Goal: Information Seeking & Learning: Learn about a topic

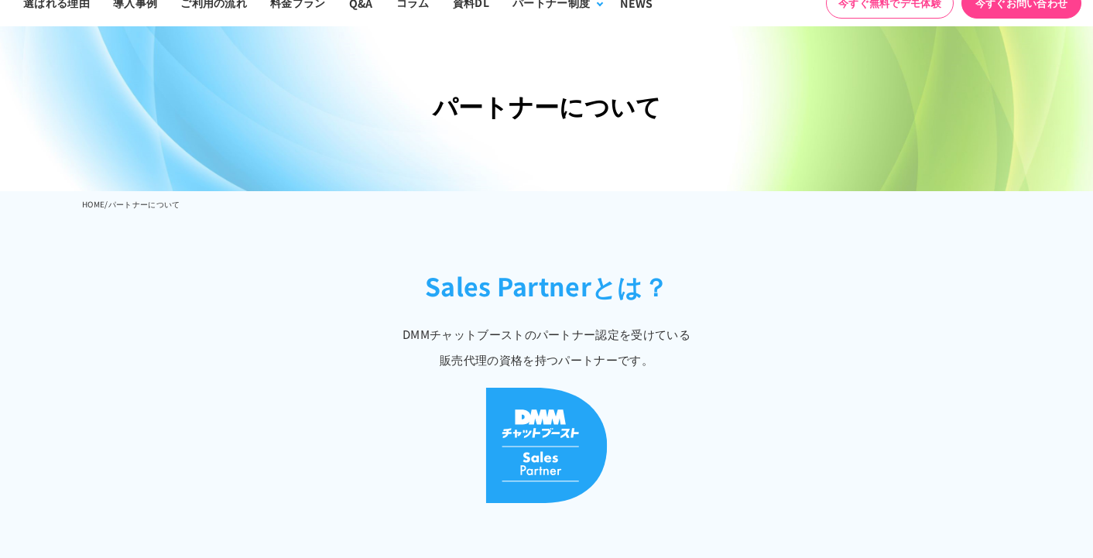
scroll to position [50, 0]
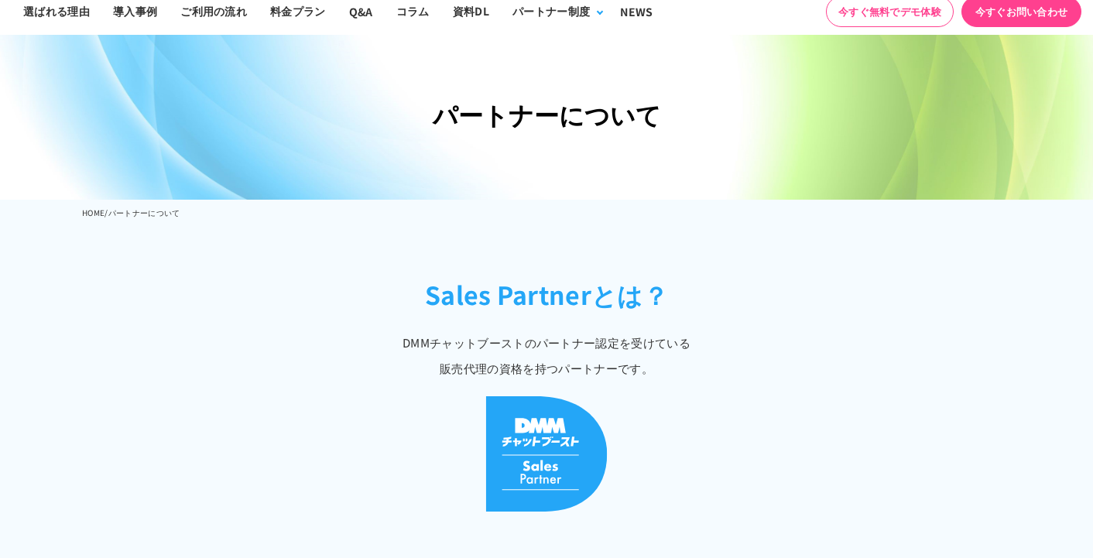
click at [522, 411] on img at bounding box center [546, 453] width 122 height 115
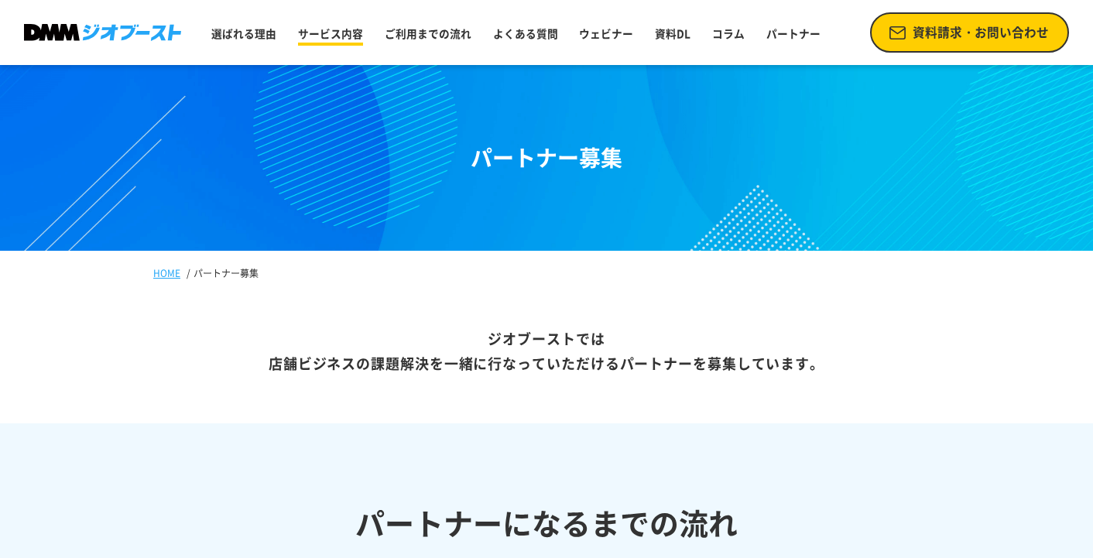
click at [339, 37] on link "サービス内容" at bounding box center [330, 33] width 77 height 28
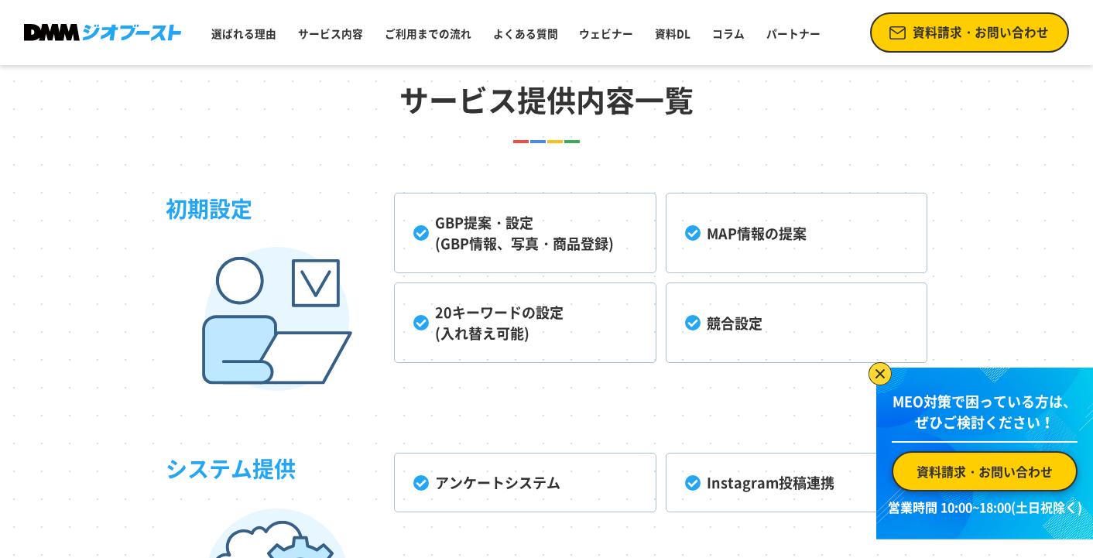
click at [878, 371] on img at bounding box center [880, 373] width 23 height 23
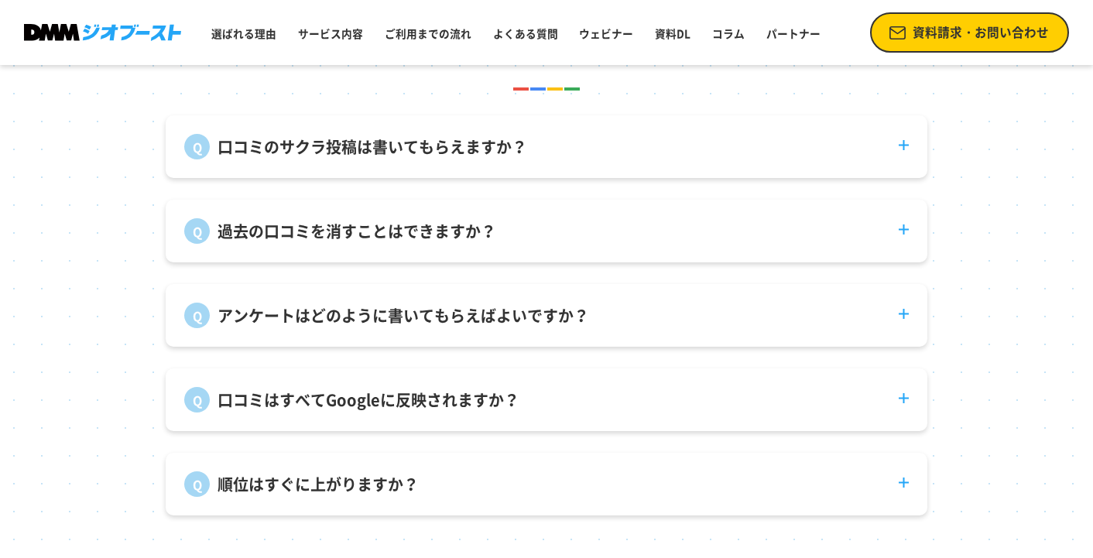
scroll to position [5402, 0]
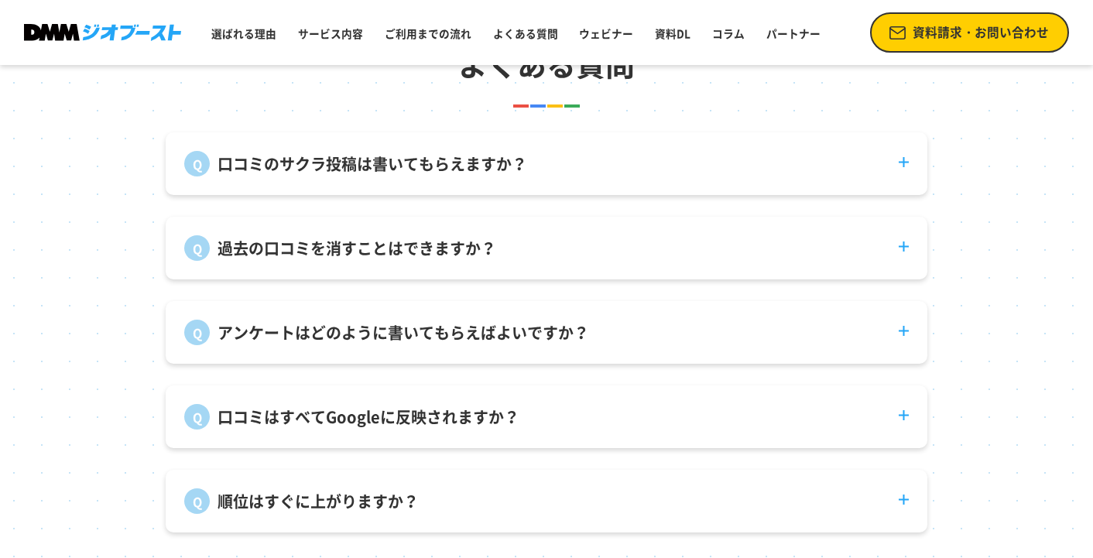
click at [905, 162] on dt "口コミのサクラ投稿は書いてもらえますか？" at bounding box center [547, 154] width 762 height 44
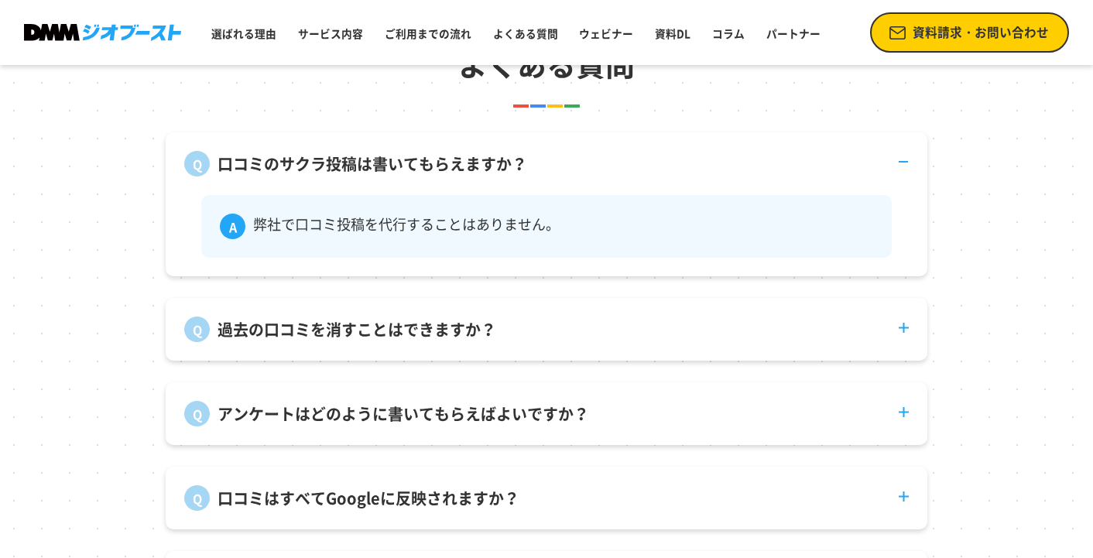
click at [897, 333] on dt "過去の口コミを消すことはできますか？" at bounding box center [547, 320] width 762 height 44
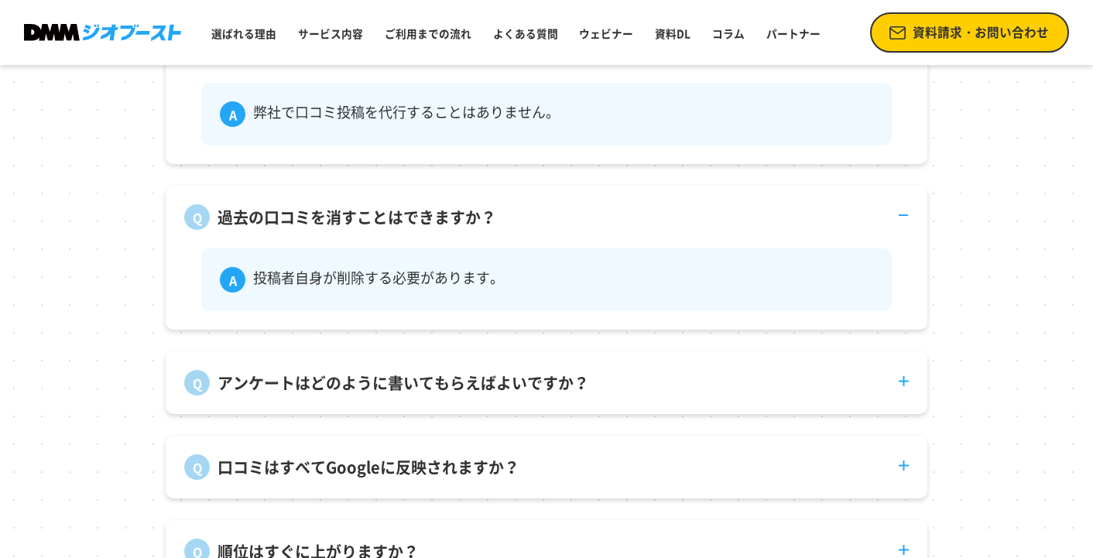
scroll to position [5517, 0]
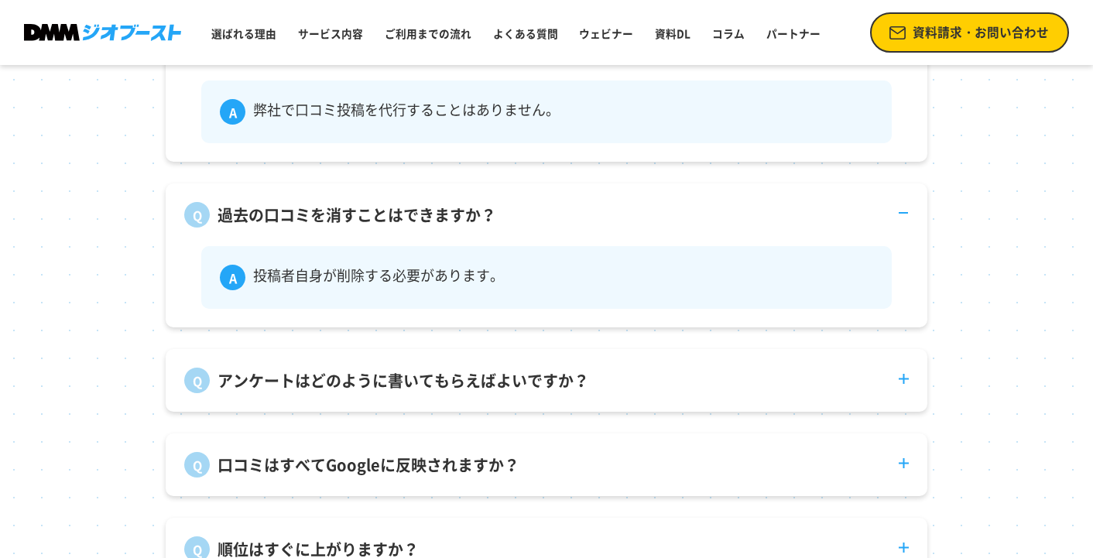
click at [916, 376] on dt "アンケートはどのように書いてもらえばよいですか？" at bounding box center [547, 371] width 762 height 44
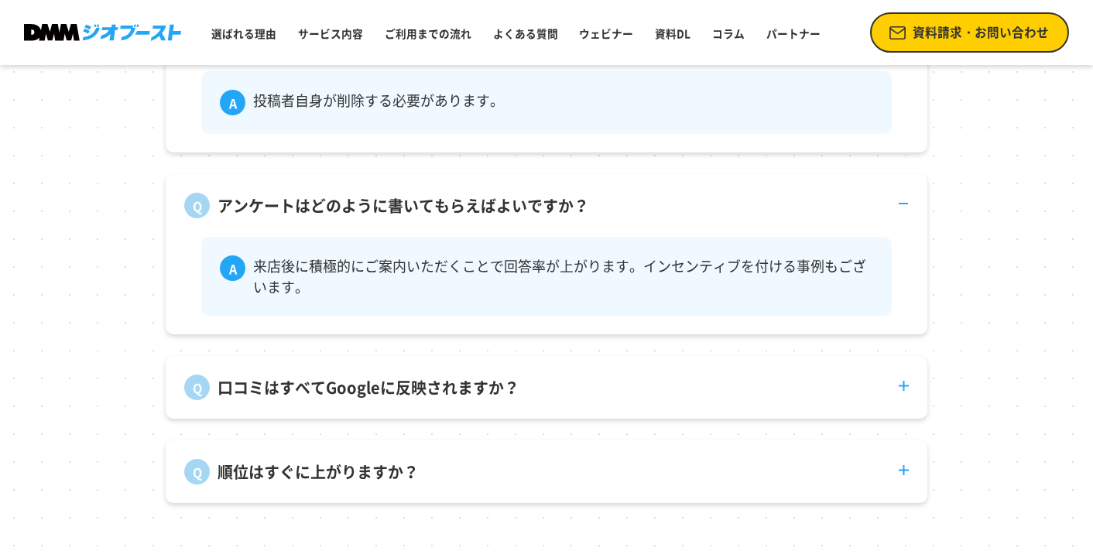
scroll to position [5696, 0]
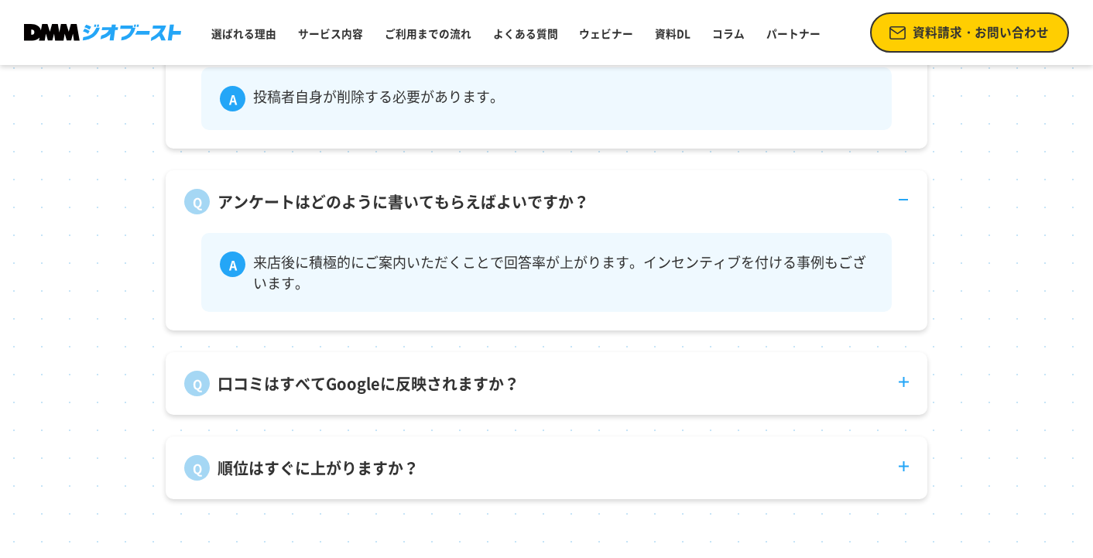
click at [896, 385] on dt "口コミはすべてGoogleに反映されますか？" at bounding box center [547, 374] width 762 height 44
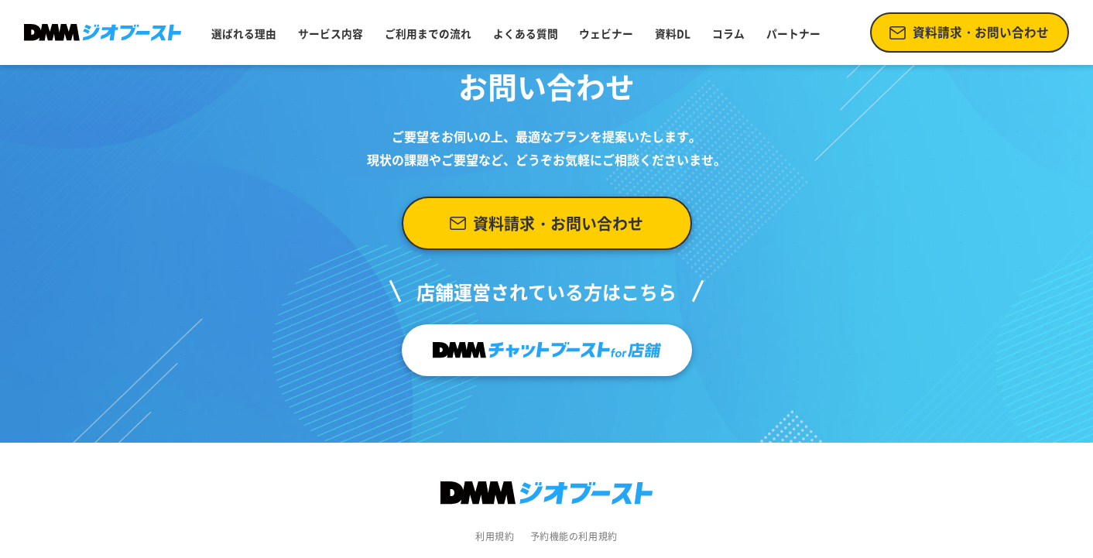
scroll to position [6403, 0]
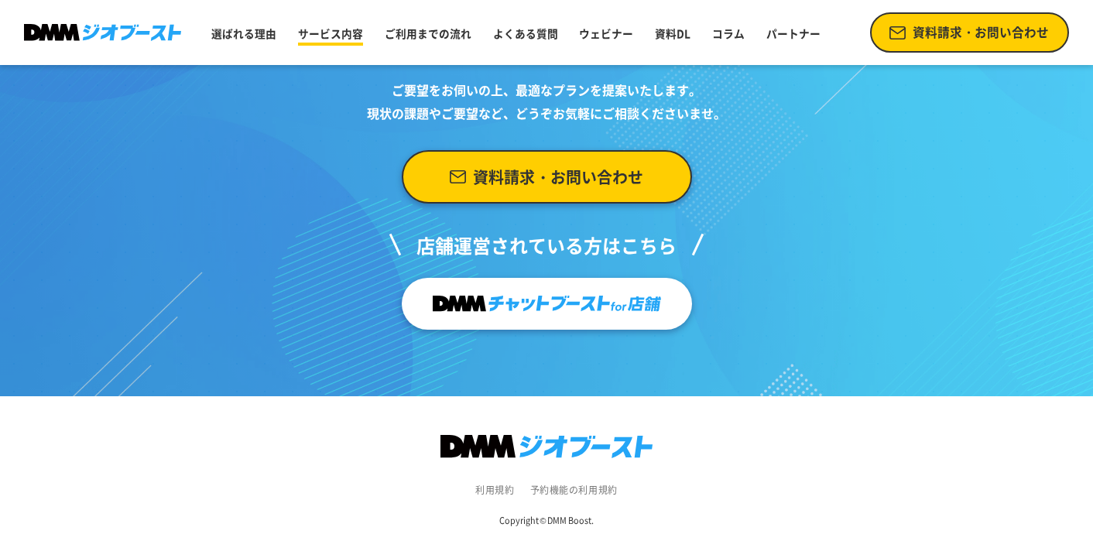
click at [334, 43] on link "サービス内容" at bounding box center [330, 33] width 77 height 28
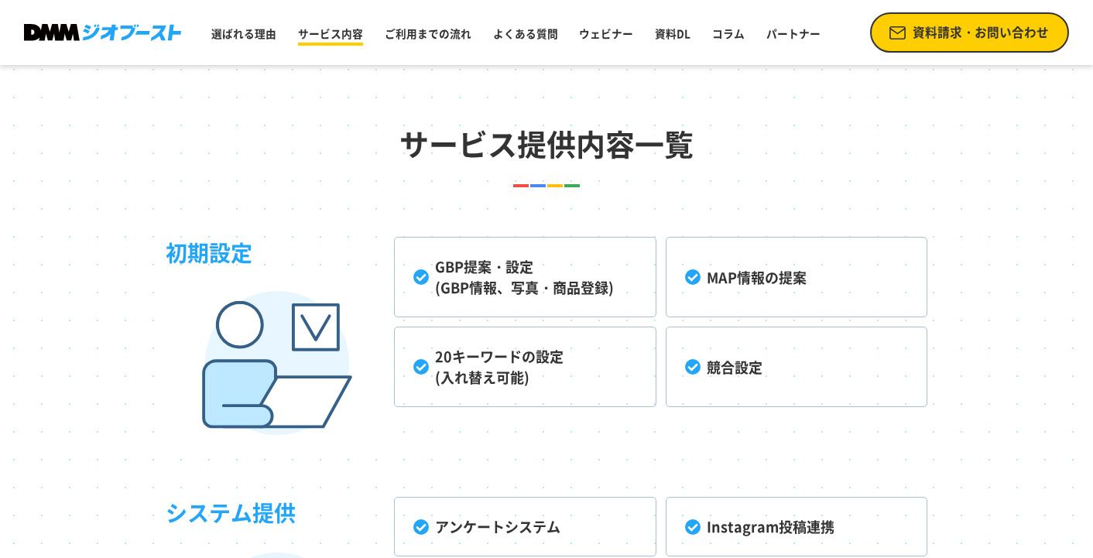
scroll to position [3518, 0]
